Goal: Task Accomplishment & Management: Manage account settings

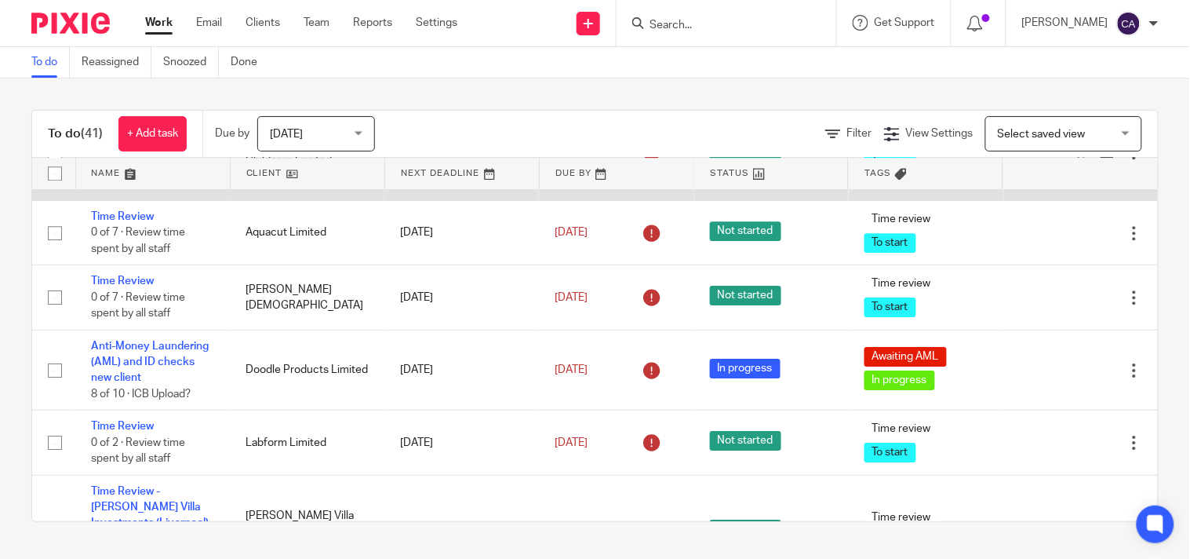
scroll to position [2876, 0]
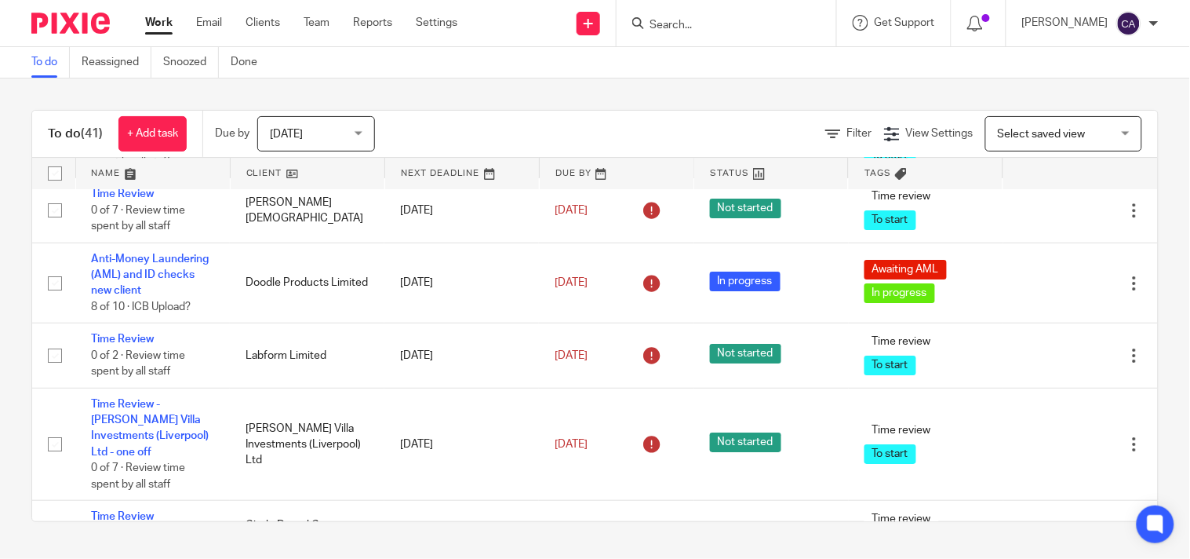
click at [120, 177] on td "Time Review 0 of 7 · Review time spent by all staff" at bounding box center [152, 145] width 155 height 64
click at [120, 135] on link "Time Review" at bounding box center [122, 129] width 63 height 11
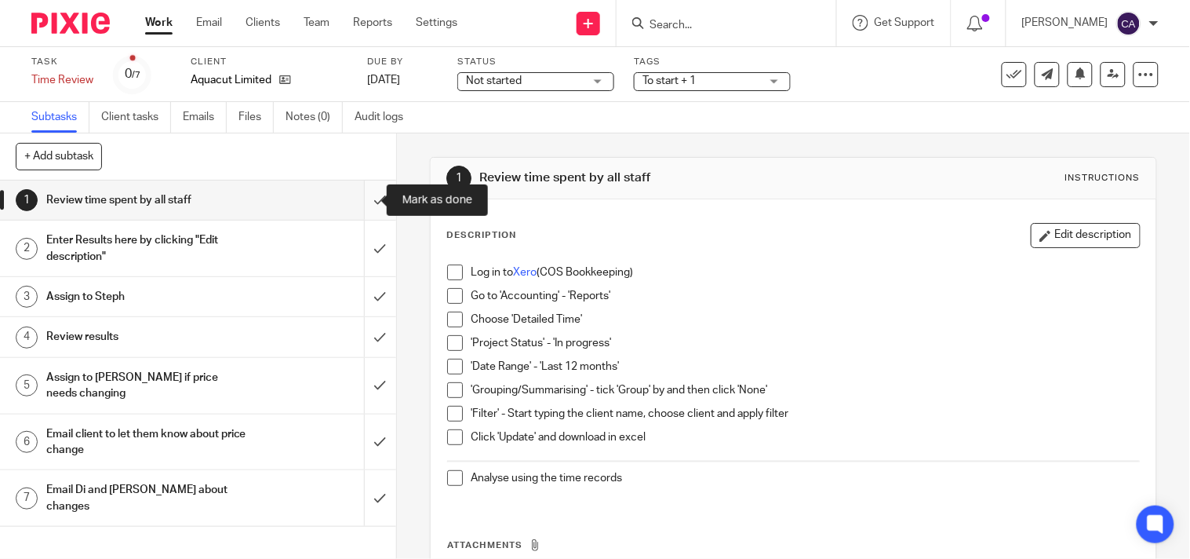
click at [355, 196] on input "submit" at bounding box center [198, 199] width 396 height 39
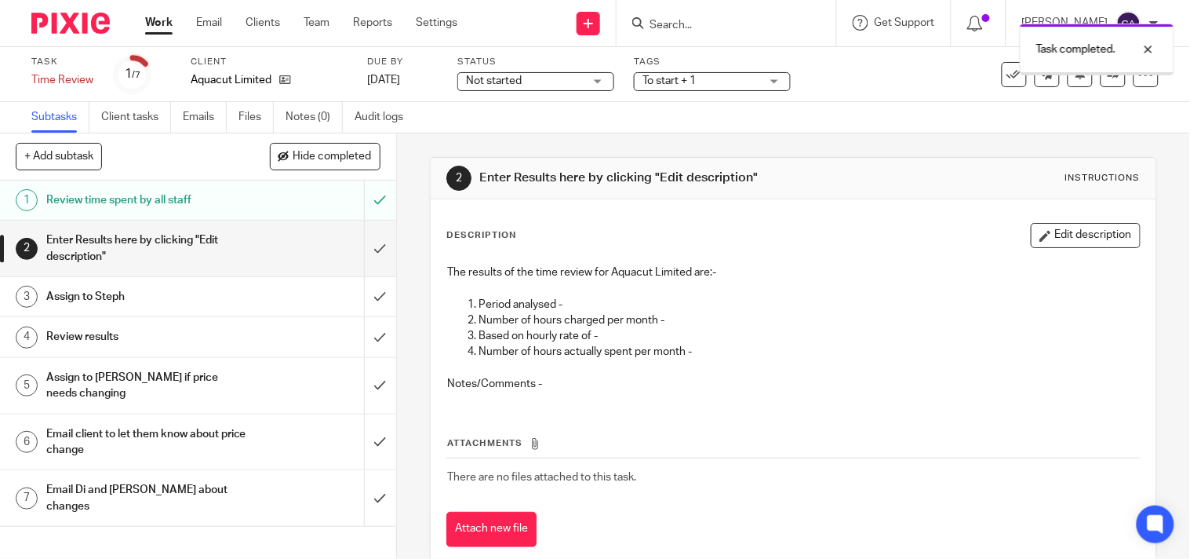
scroll to position [35, 0]
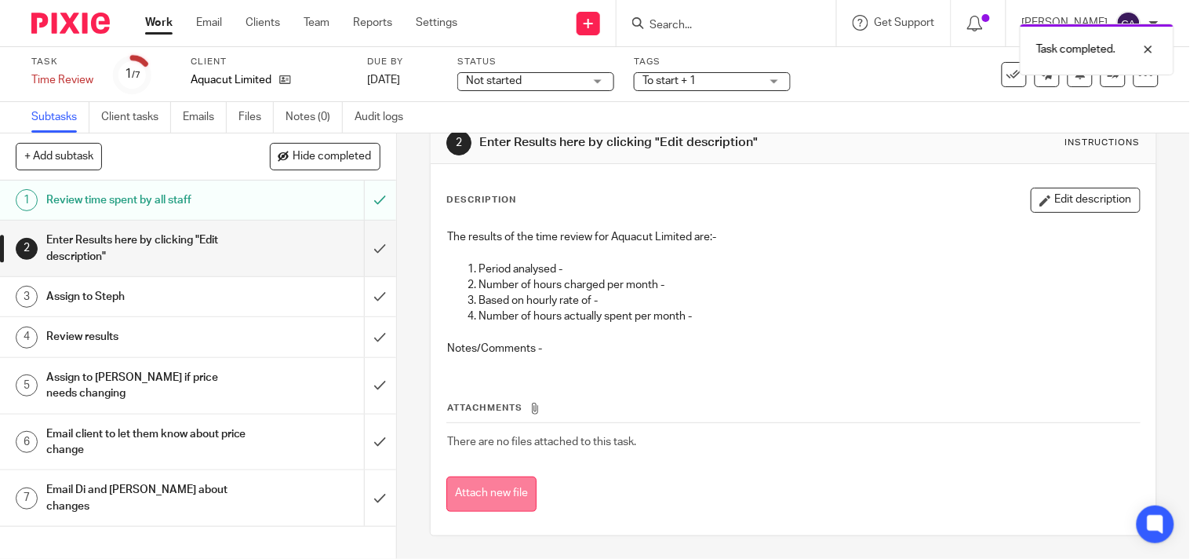
click at [502, 491] on button "Attach new file" at bounding box center [491, 493] width 90 height 35
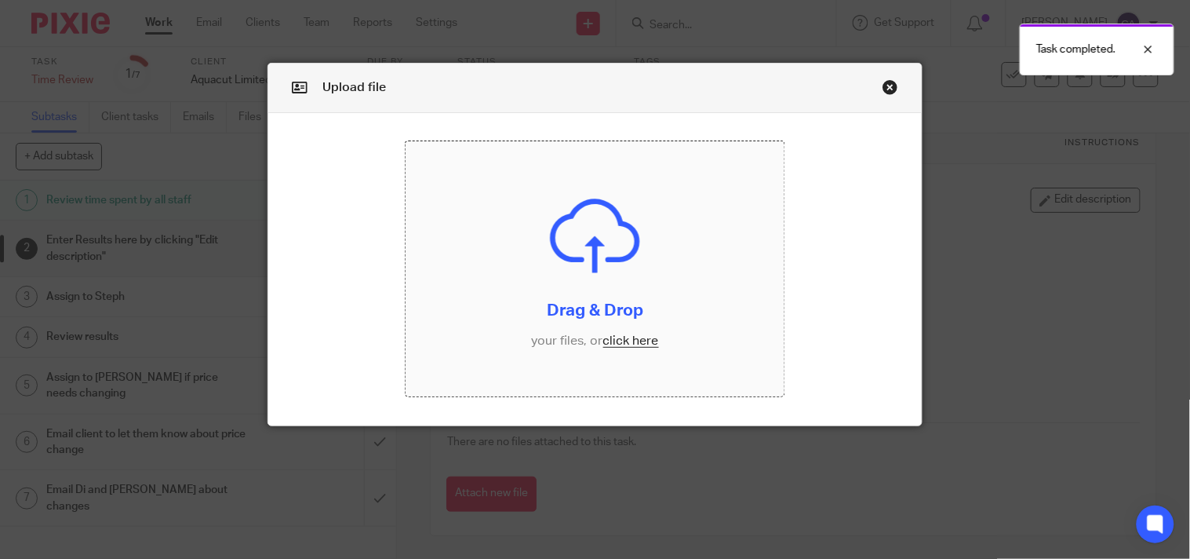
click at [598, 309] on input "file" at bounding box center [596, 268] width 380 height 255
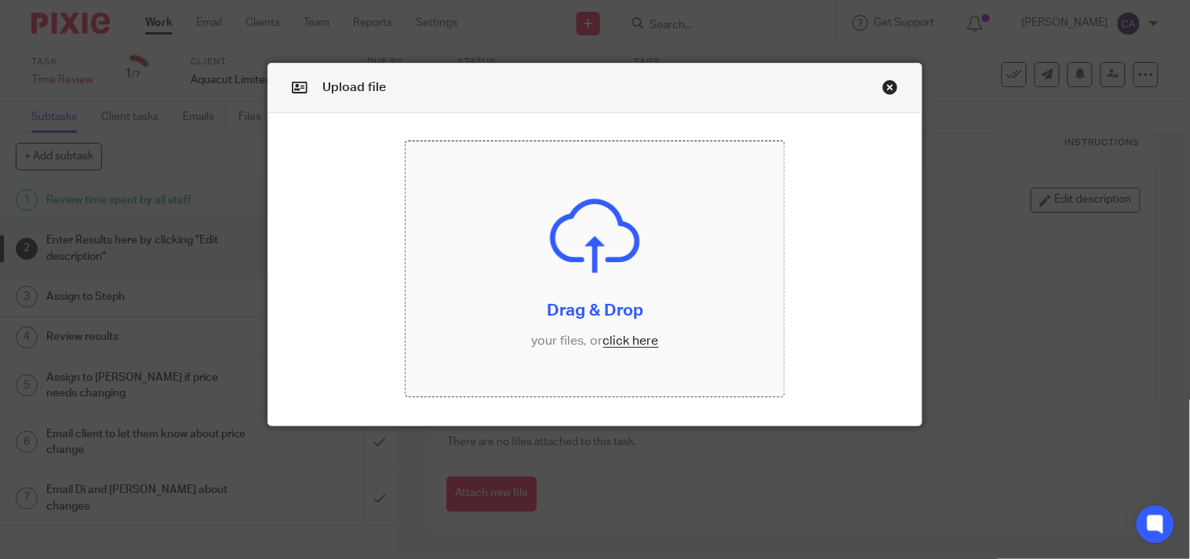
click at [609, 345] on input "file" at bounding box center [596, 268] width 380 height 255
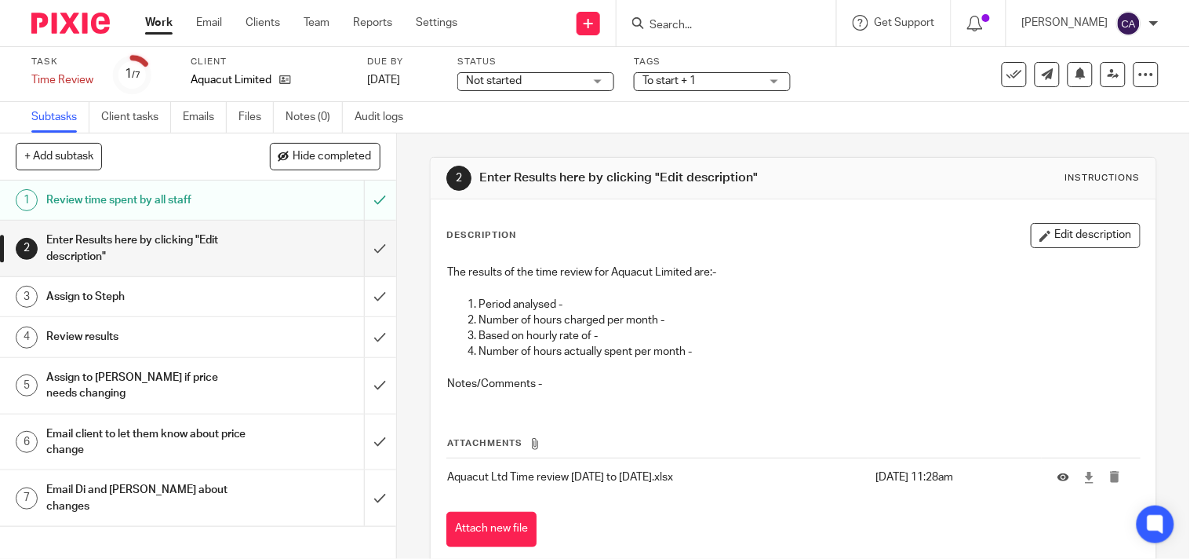
click at [1057, 245] on button "Edit description" at bounding box center [1086, 235] width 110 height 25
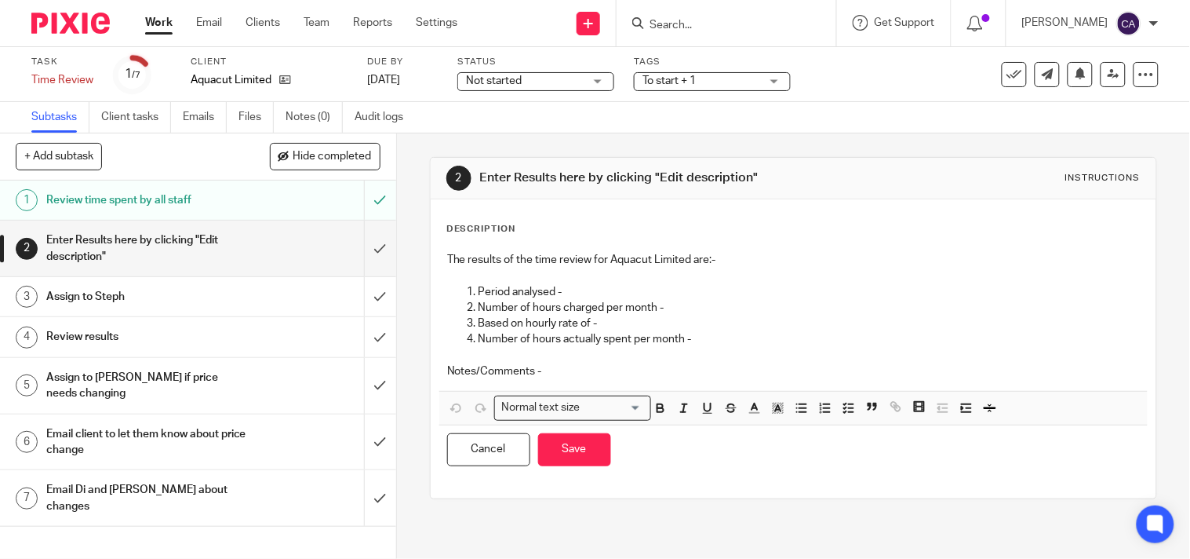
click at [602, 290] on p "Period analysed -" at bounding box center [808, 292] width 661 height 16
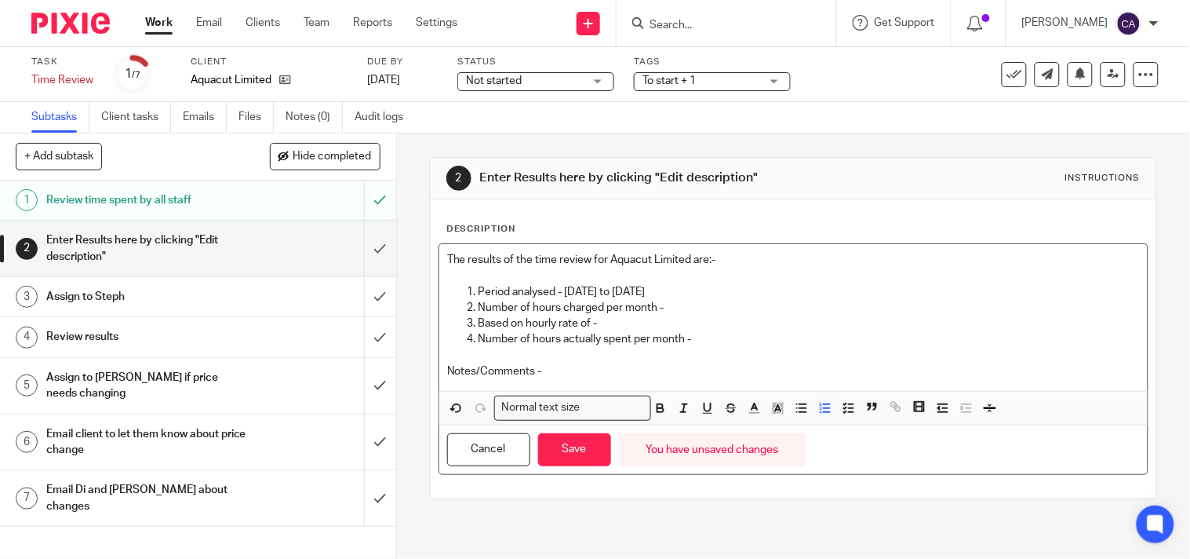
click at [718, 315] on p "Number of hours charged per month -" at bounding box center [808, 308] width 661 height 16
click at [661, 333] on p "Number of hours actually spent per month -" at bounding box center [808, 339] width 661 height 16
click at [653, 326] on p "Based on hourly rate of -" at bounding box center [808, 323] width 661 height 16
click at [726, 326] on p "Based on hourly rate of - £38" at bounding box center [808, 323] width 661 height 16
click at [726, 346] on p "Number of hours actually spent per month -" at bounding box center [808, 339] width 661 height 16
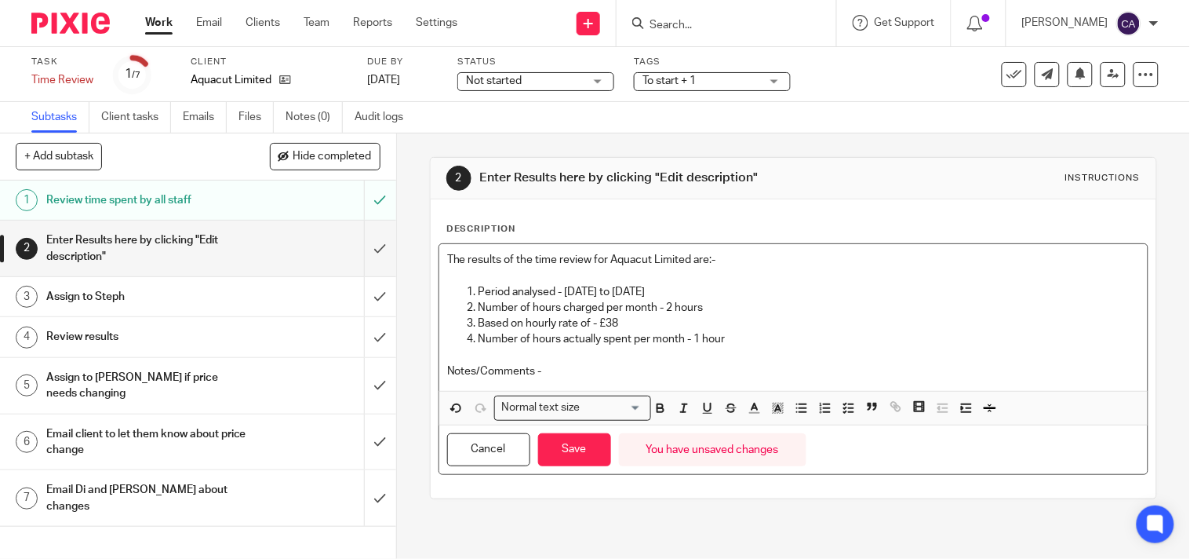
click at [628, 372] on p "Notes/Comments -" at bounding box center [793, 371] width 693 height 16
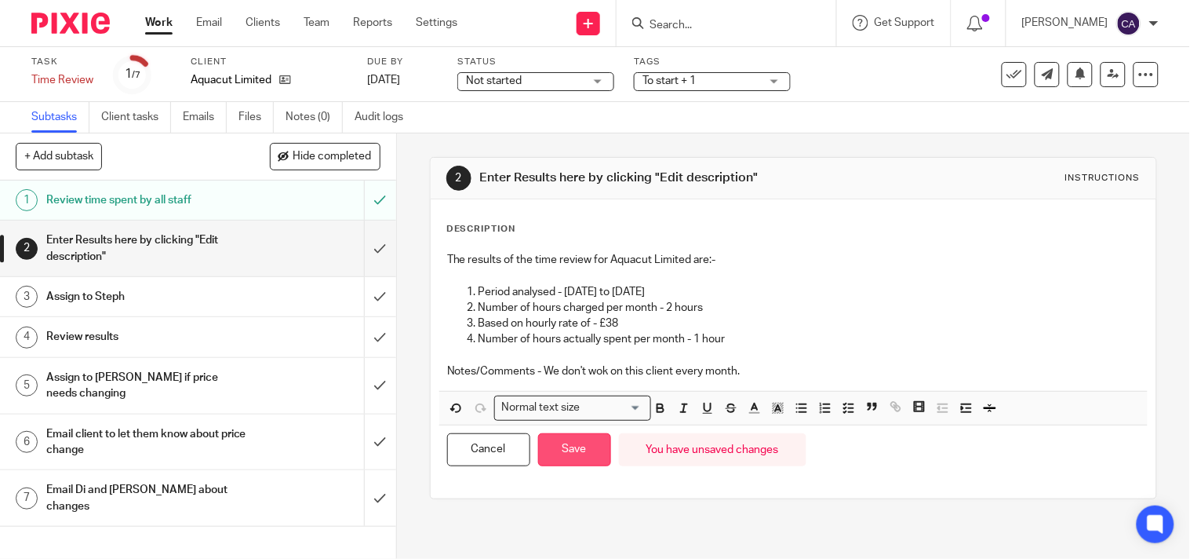
click at [589, 456] on button "Save" at bounding box center [574, 450] width 73 height 34
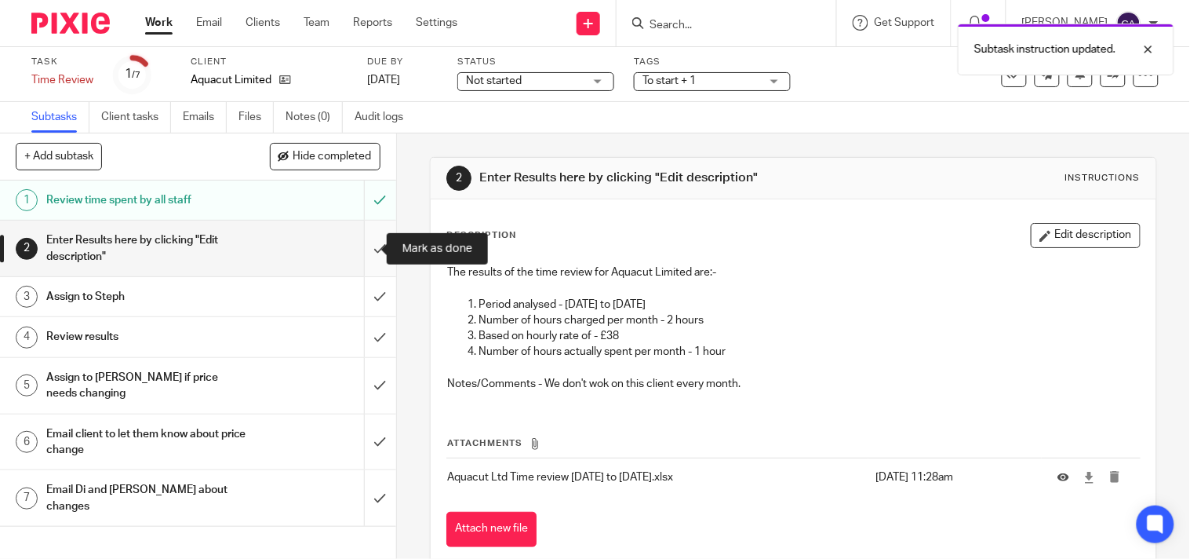
click at [356, 247] on input "submit" at bounding box center [198, 248] width 396 height 56
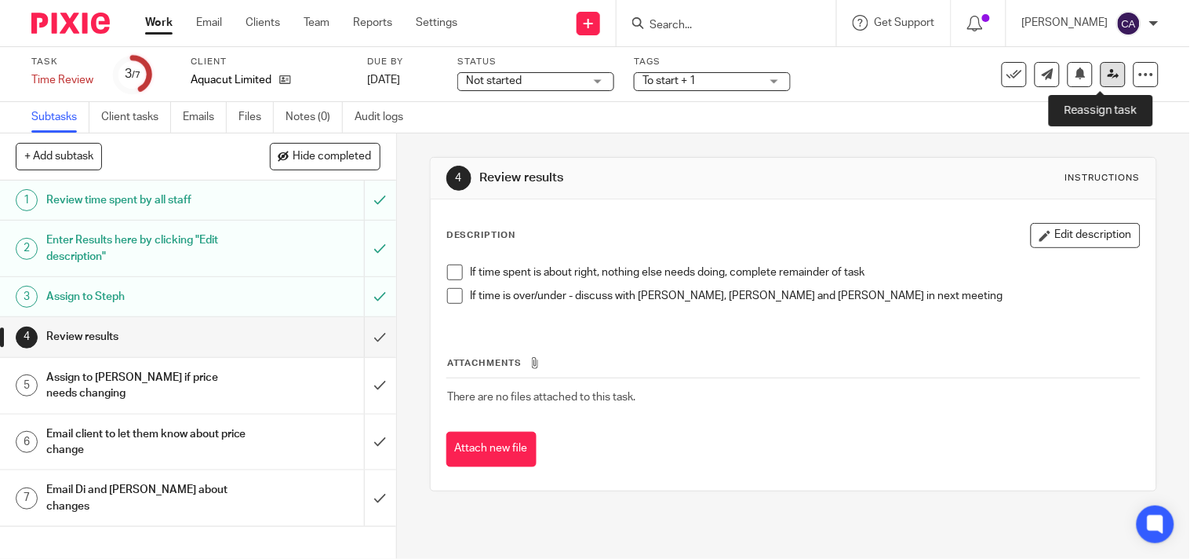
click at [1101, 81] on link at bounding box center [1113, 74] width 25 height 25
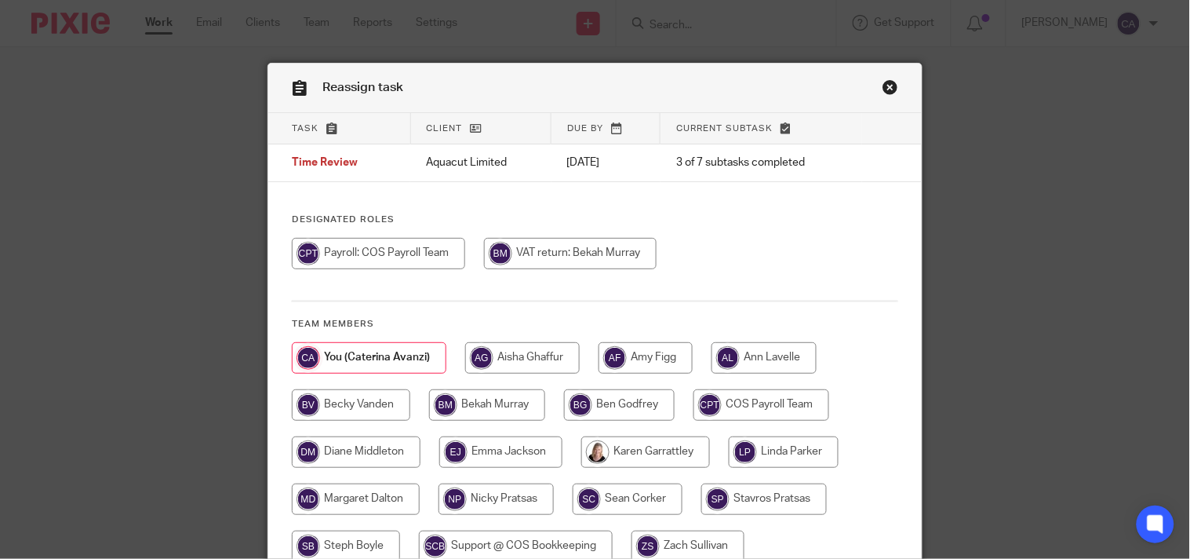
scroll to position [149, 0]
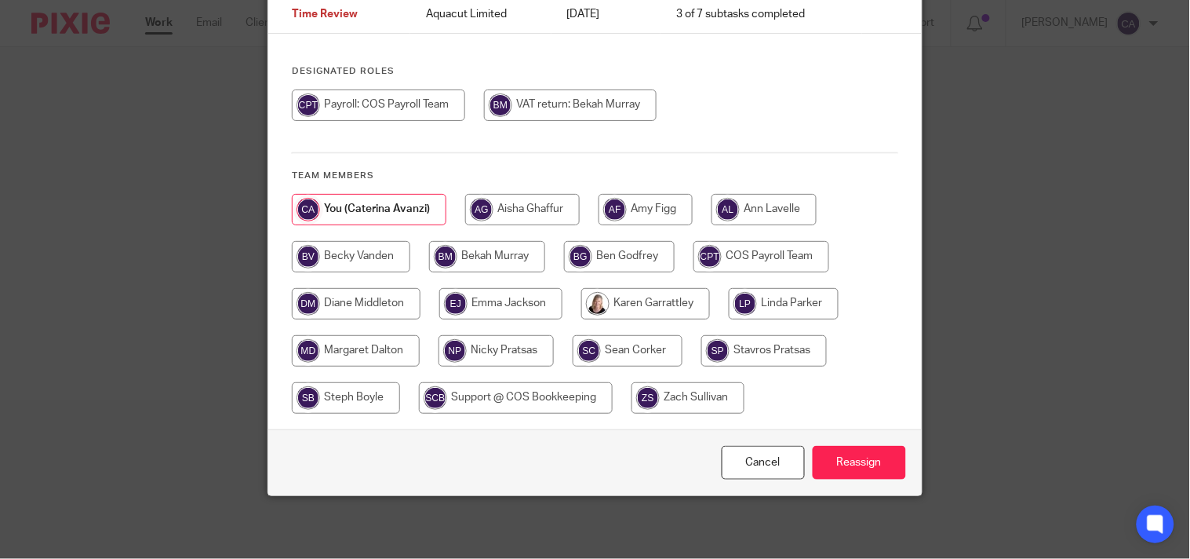
click at [338, 397] on input "radio" at bounding box center [346, 397] width 108 height 31
radio input "true"
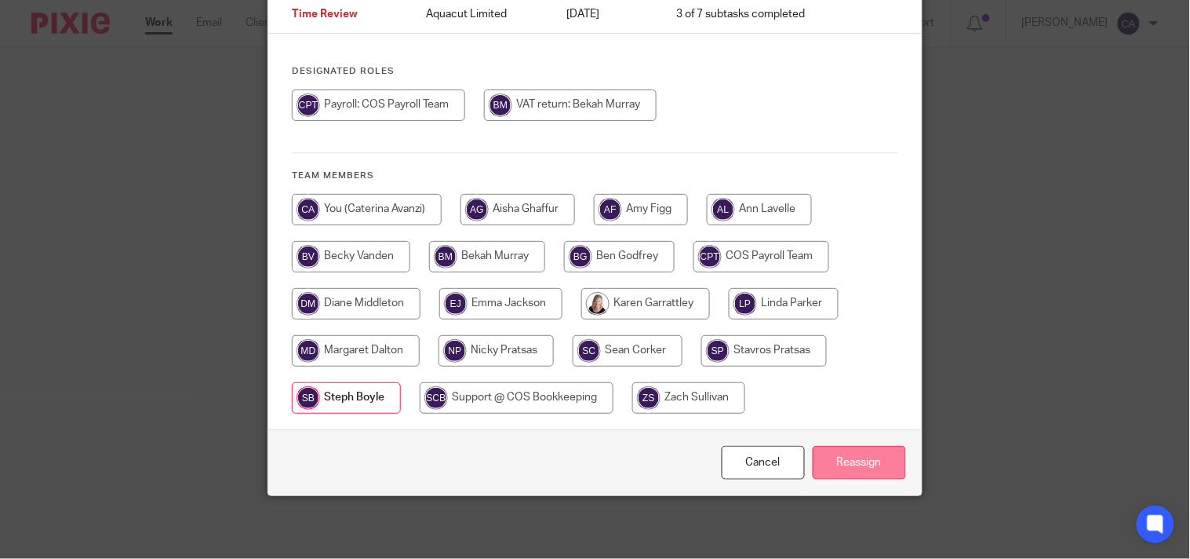
click at [882, 460] on input "Reassign" at bounding box center [859, 463] width 93 height 34
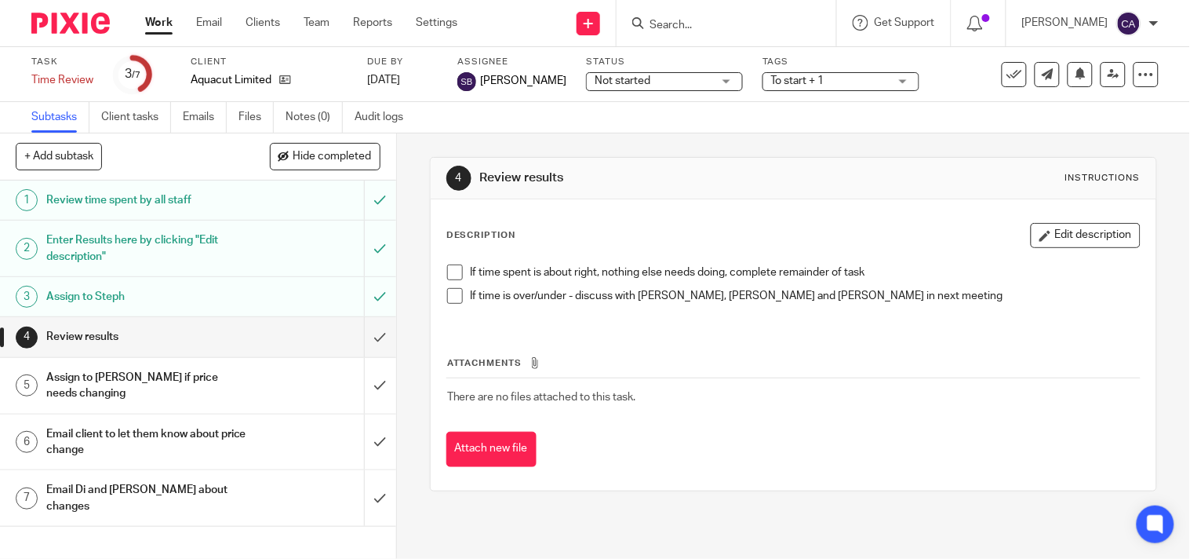
click at [171, 16] on link "Work" at bounding box center [158, 23] width 27 height 16
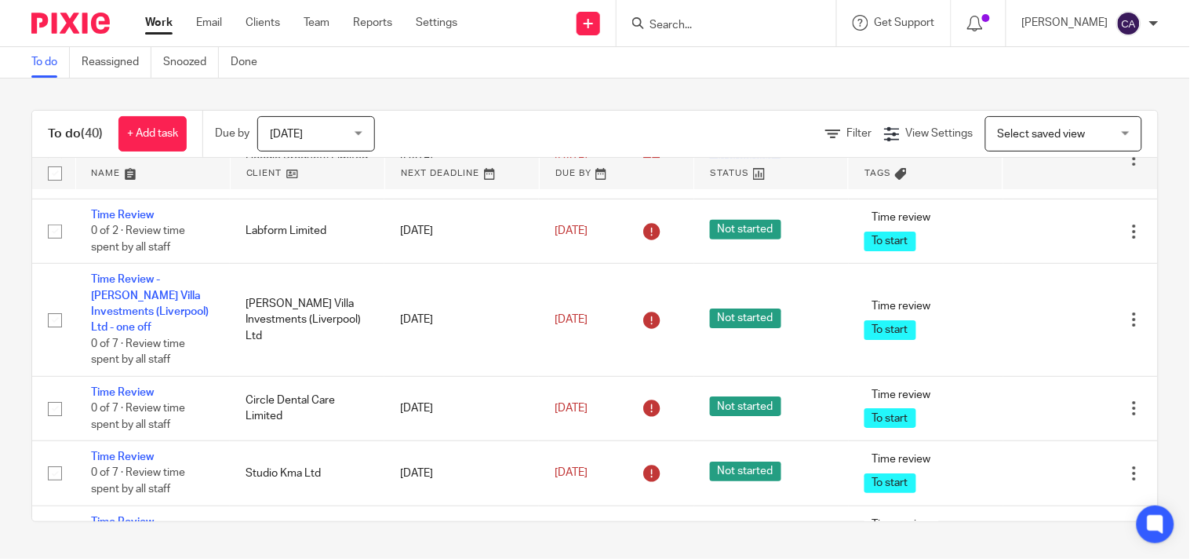
scroll to position [2963, 0]
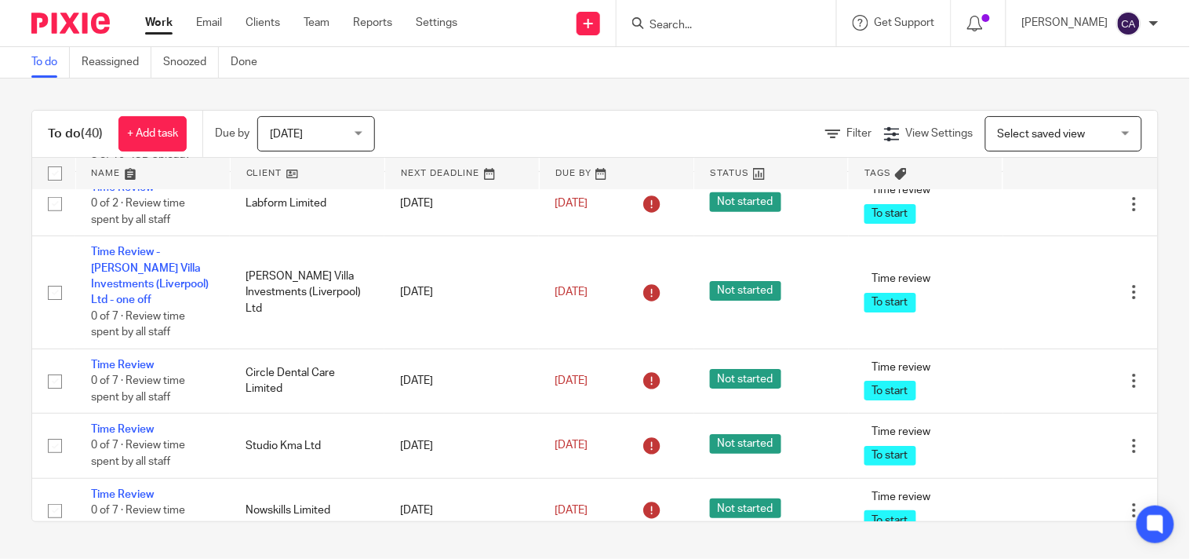
click at [119, 48] on link "Time Review" at bounding box center [122, 42] width 63 height 11
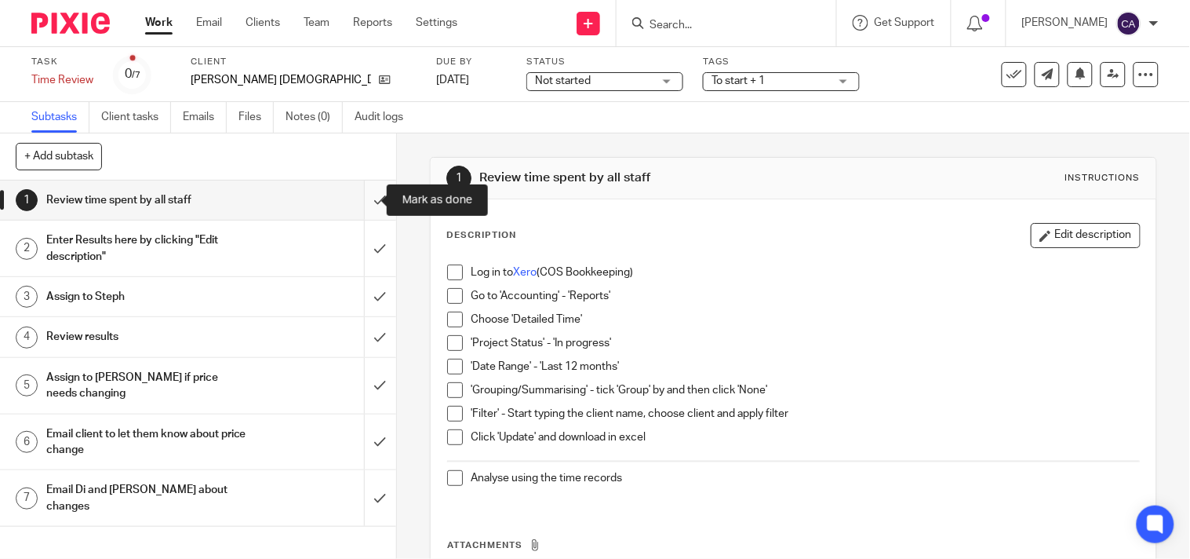
click at [369, 196] on input "submit" at bounding box center [198, 199] width 396 height 39
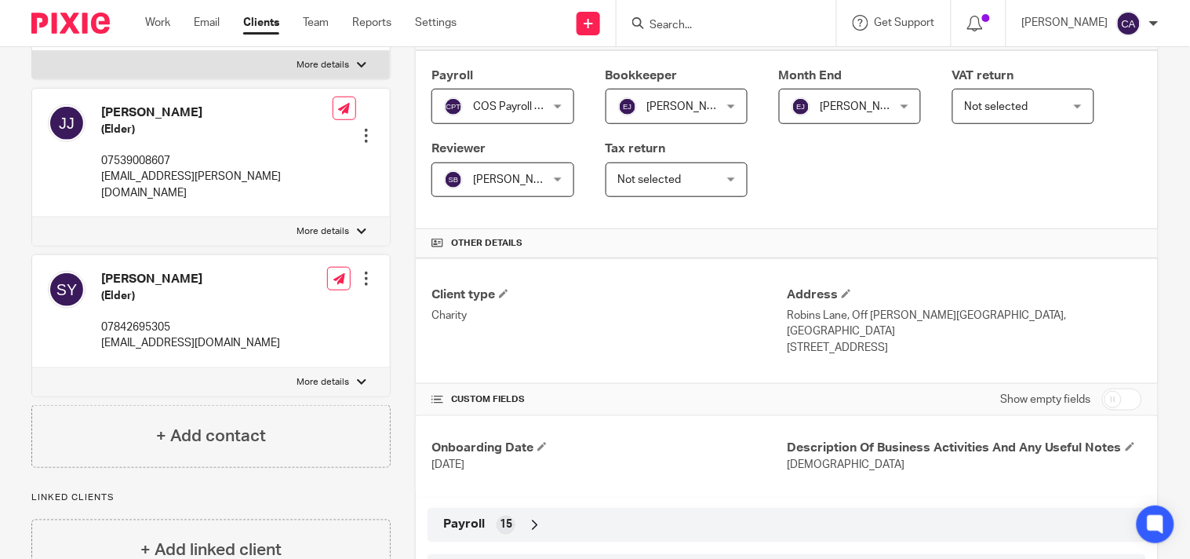
scroll to position [174, 0]
